Goal: Transaction & Acquisition: Purchase product/service

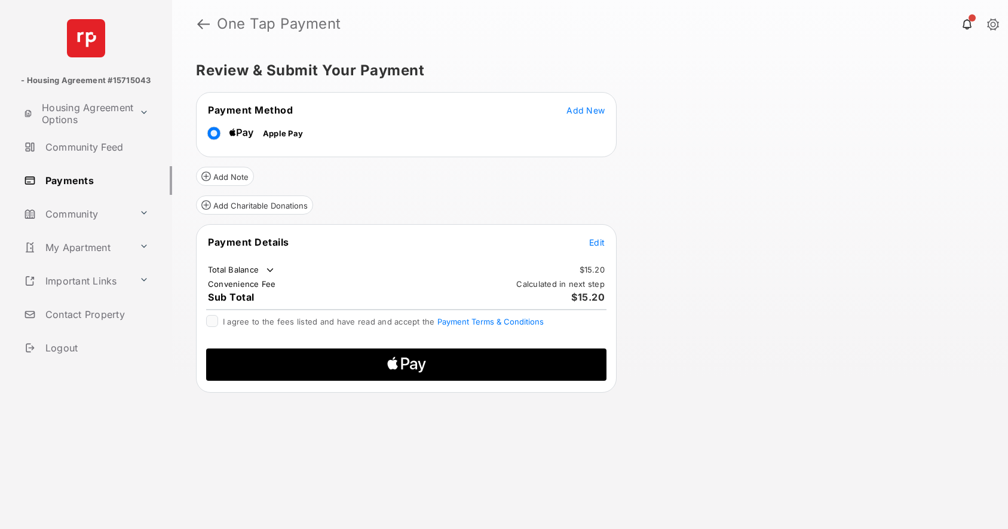
click at [593, 243] on span "Edit" at bounding box center [597, 242] width 16 height 10
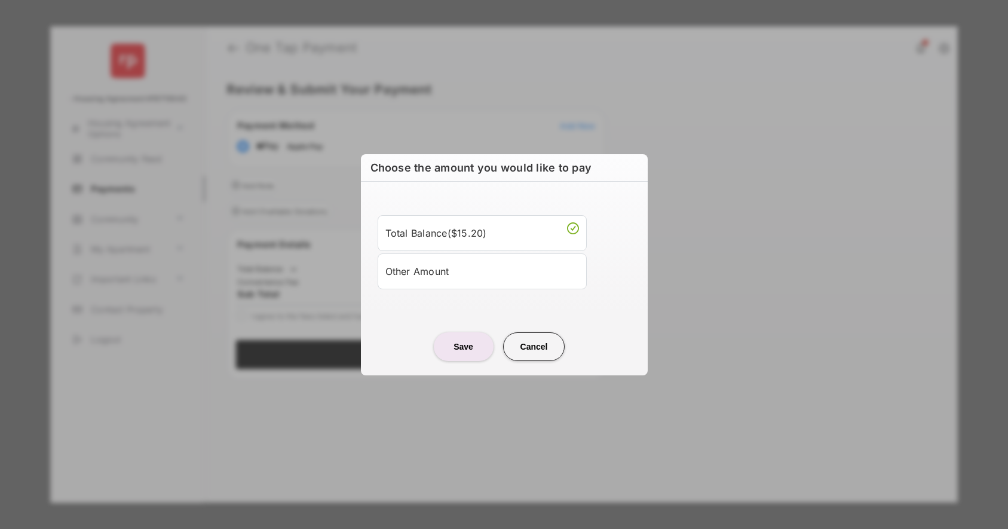
click at [468, 269] on div "Other Amount" at bounding box center [482, 271] width 194 height 20
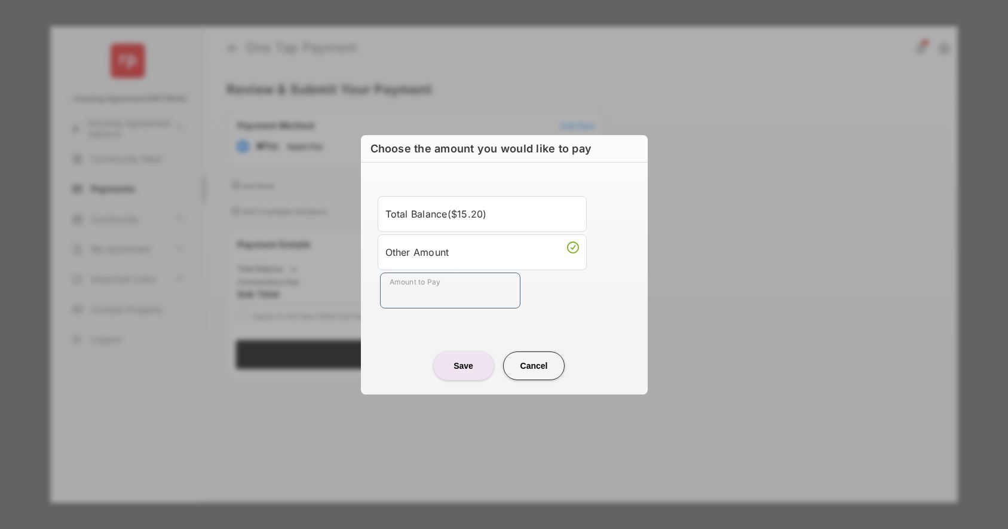
click at [422, 288] on input "Amount to Pay" at bounding box center [450, 290] width 140 height 36
type input "****"
click at [475, 368] on button "Save" at bounding box center [464, 365] width 60 height 29
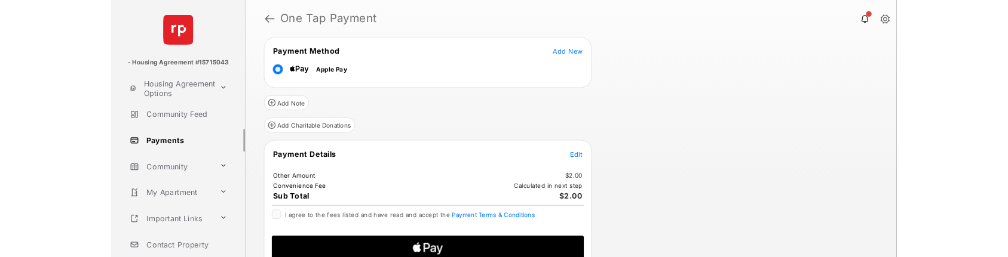
scroll to position [52, 0]
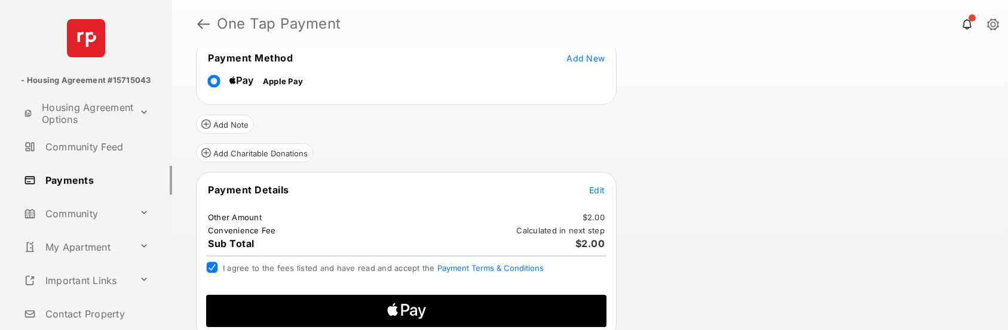
click at [382, 308] on icon "Apple Logo" at bounding box center [406, 311] width 191 height 32
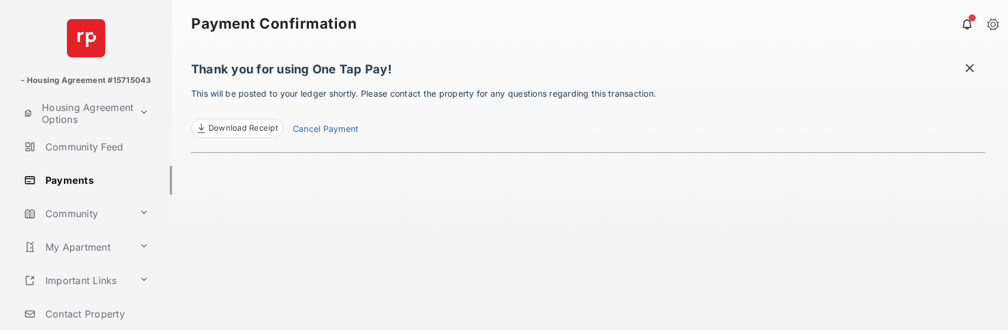
click at [90, 181] on link "Payments" at bounding box center [95, 180] width 153 height 29
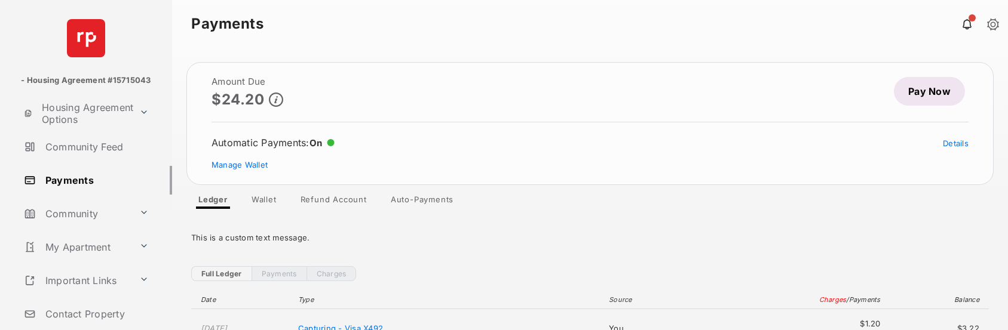
click at [928, 92] on link "Pay Now" at bounding box center [929, 91] width 71 height 29
